Goal: Information Seeking & Learning: Learn about a topic

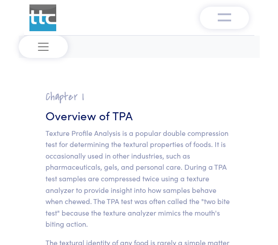
scroll to position [6887, 0]
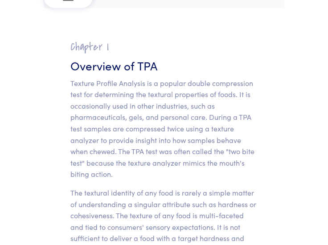
scroll to position [0, 0]
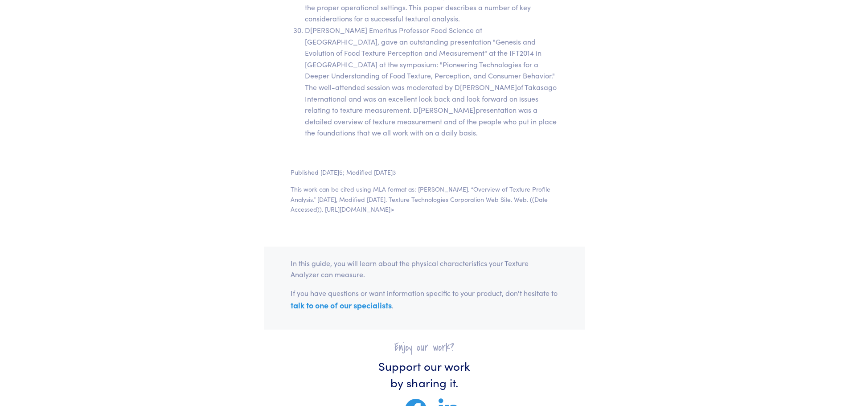
scroll to position [16986, 0]
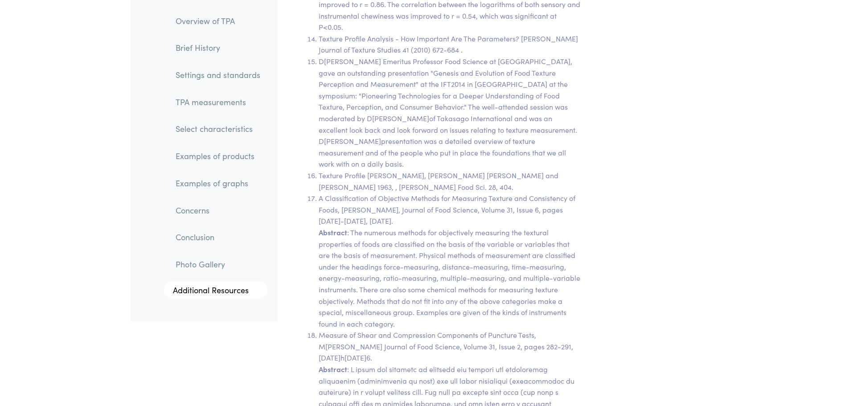
click at [213, 105] on link "TPA measurements" at bounding box center [217, 102] width 99 height 20
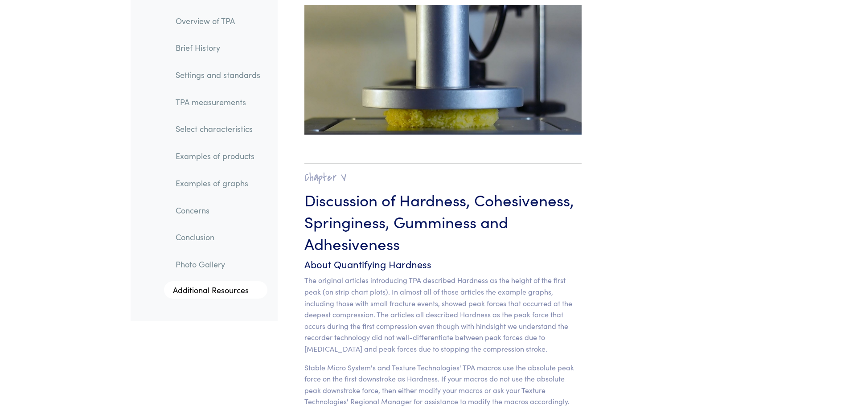
click at [208, 72] on link "Settings and standards" at bounding box center [217, 75] width 99 height 20
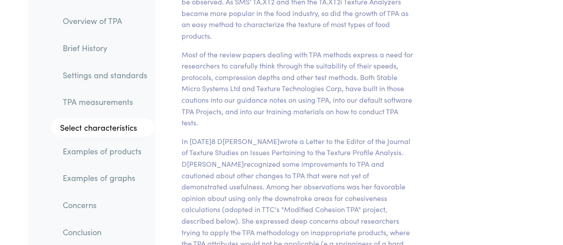
scroll to position [3188, 0]
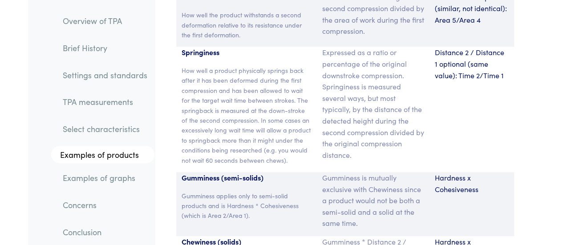
scroll to position [6973, 0]
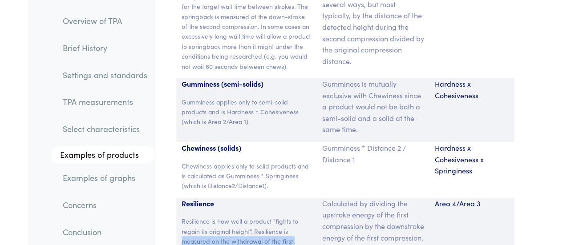
drag, startPoint x: 184, startPoint y: 163, endPoint x: 283, endPoint y: 203, distance: 106.8
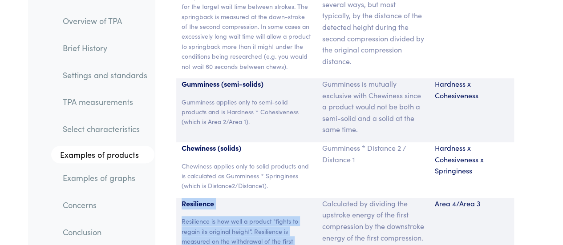
drag, startPoint x: 214, startPoint y: 215, endPoint x: 179, endPoint y: 122, distance: 99.0
copy div "Resilience Resilience is how well a product "fights to regain its original heig…"
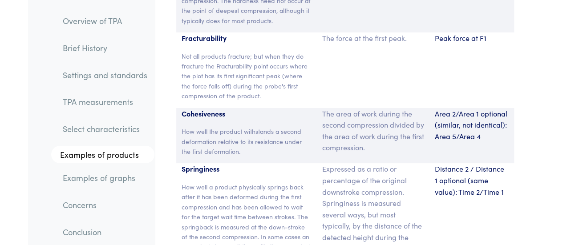
scroll to position [6751, 0]
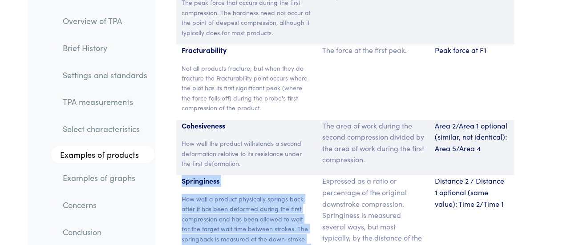
drag, startPoint x: 183, startPoint y: 102, endPoint x: 309, endPoint y: 212, distance: 167.6
click at [309, 212] on div "Springiness How well a product physically springs back after it has been deform…" at bounding box center [246, 239] width 141 height 126
copy div "Springiness How well a product physically springs back after it has been deform…"
